Goal: Check status: Check status

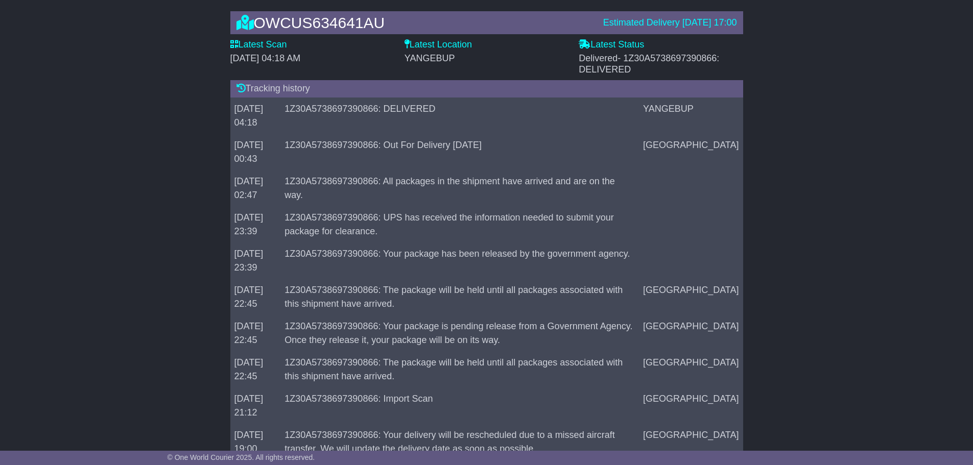
scroll to position [204, 0]
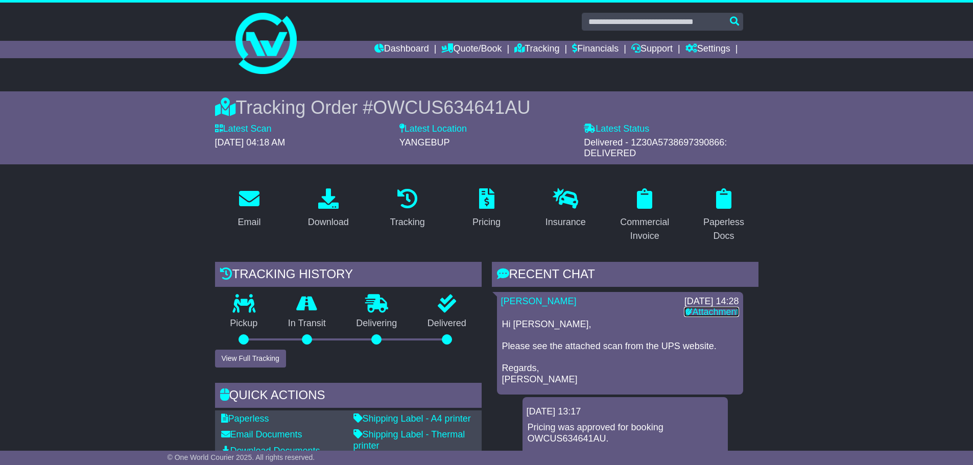
click at [708, 310] on link "Attachment" at bounding box center [711, 312] width 55 height 10
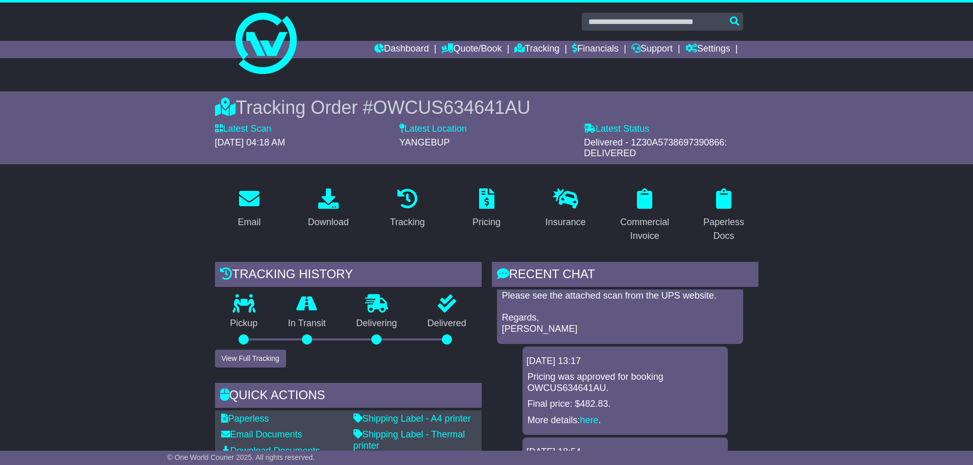
scroll to position [51, 0]
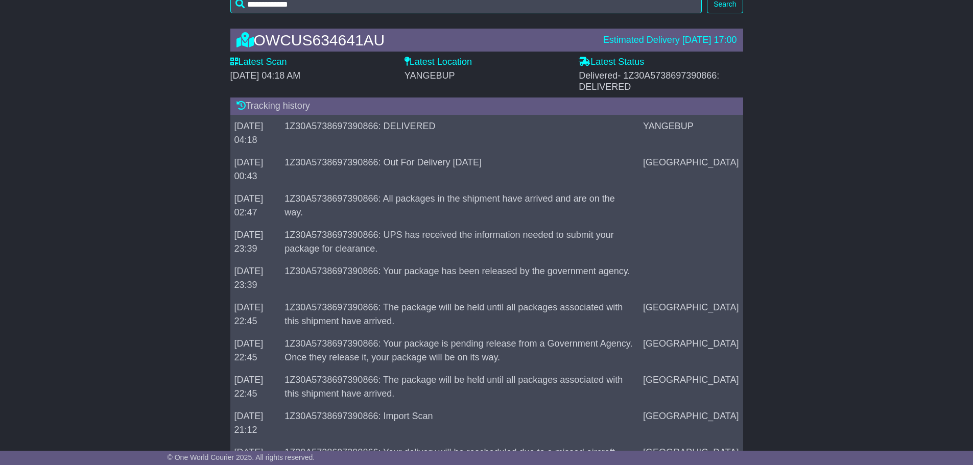
scroll to position [102, 0]
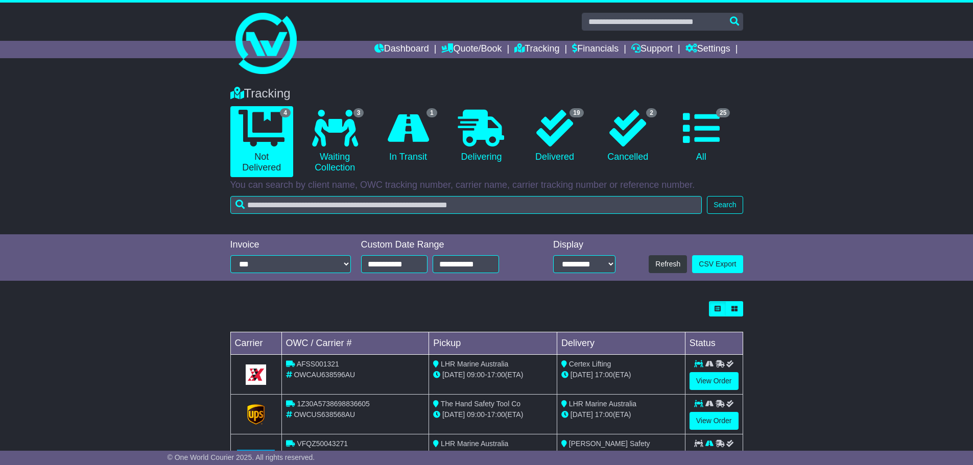
click at [373, 383] on td "AFSS001321 OWCAU638596AU" at bounding box center [355, 375] width 148 height 40
click at [351, 373] on span "OWCAU638596AU" at bounding box center [324, 375] width 61 height 8
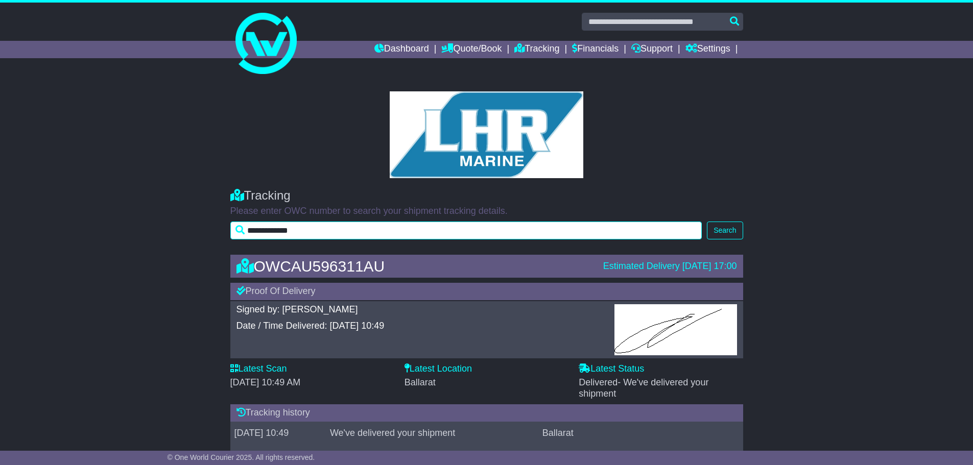
drag, startPoint x: 326, startPoint y: 233, endPoint x: 226, endPoint y: 233, distance: 100.1
click at [226, 233] on div "**********" at bounding box center [486, 211] width 523 height 66
paste input "text"
type input "**********"
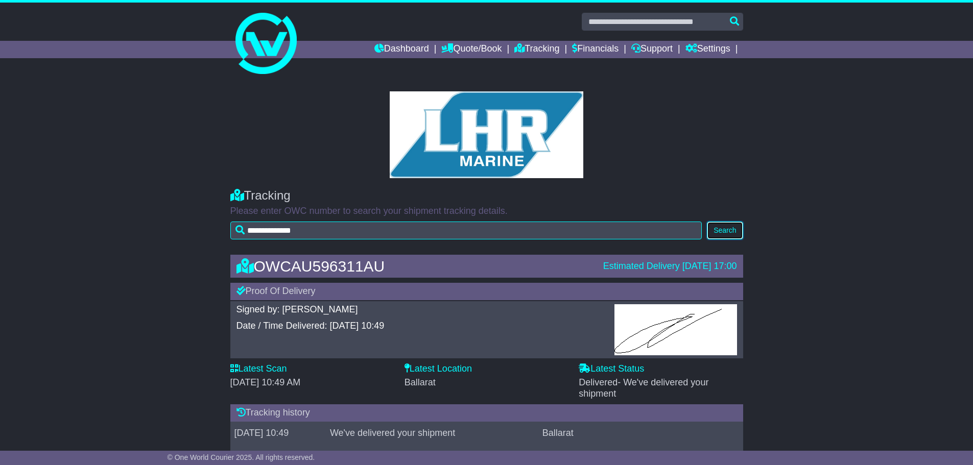
click at [725, 231] on button "Search" at bounding box center [725, 231] width 36 height 18
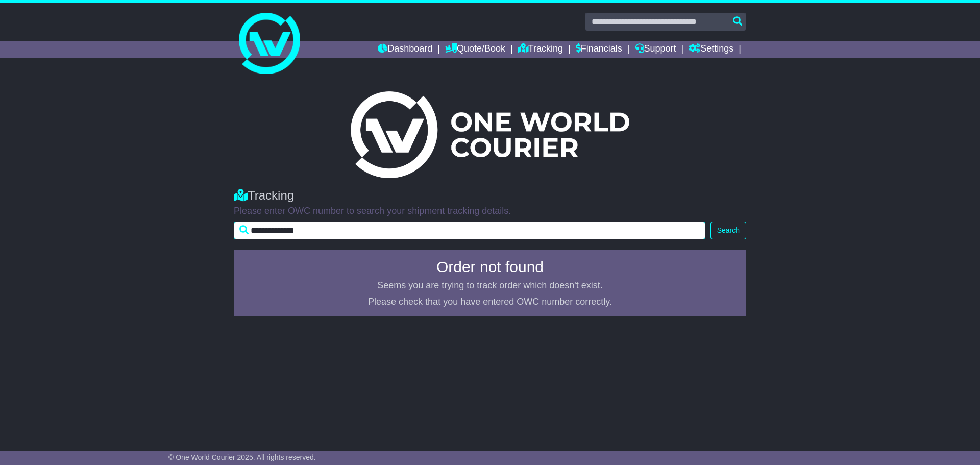
drag, startPoint x: 351, startPoint y: 235, endPoint x: 236, endPoint y: 242, distance: 115.1
click at [236, 242] on div "**********" at bounding box center [490, 211] width 523 height 66
paste input "text"
type input "**********"
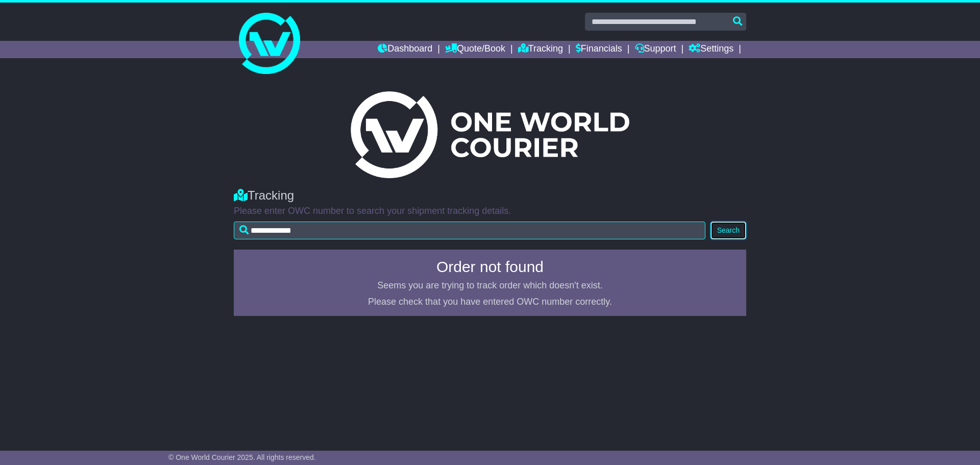
click at [729, 232] on button "Search" at bounding box center [729, 231] width 36 height 18
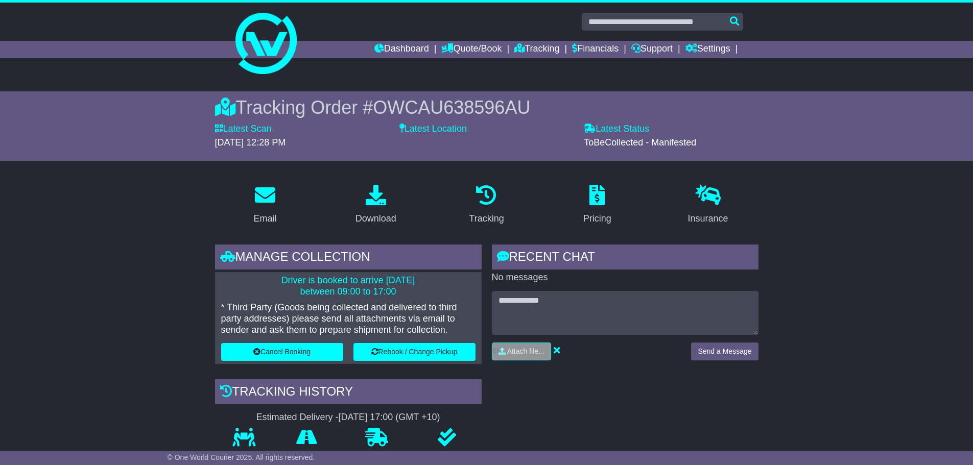
click at [538, 114] on div "Tracking Order # OWCAU638596AU" at bounding box center [486, 107] width 543 height 22
drag, startPoint x: 566, startPoint y: 420, endPoint x: 465, endPoint y: 270, distance: 181.4
click at [566, 413] on div "RECENT CHAT Loading... No messages Attach file..." at bounding box center [625, 443] width 277 height 397
drag, startPoint x: 531, startPoint y: 108, endPoint x: 379, endPoint y: 101, distance: 152.8
click at [379, 101] on span "OWCAU638596AU" at bounding box center [451, 107] width 157 height 21
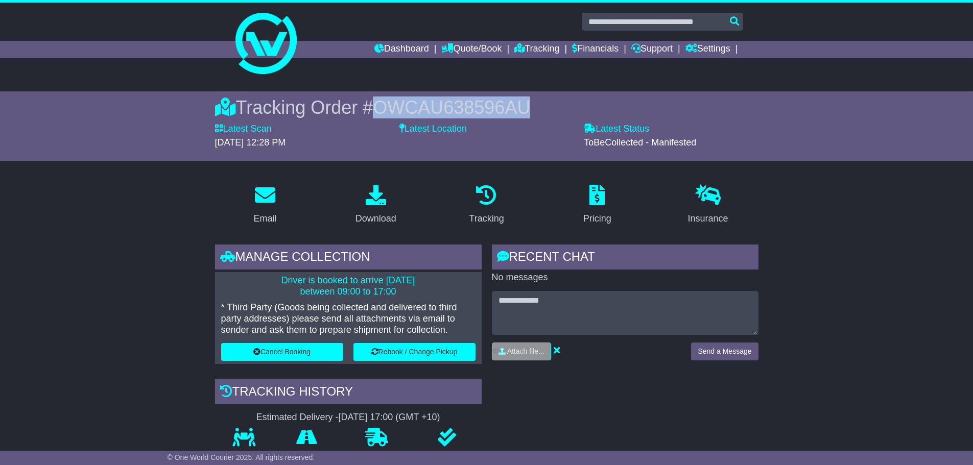
copy span "OWCAU638596AU"
